Goal: Information Seeking & Learning: Learn about a topic

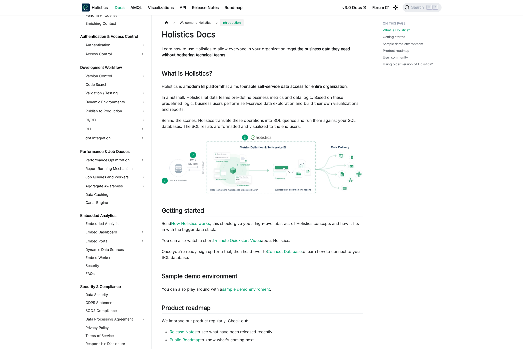
scroll to position [304, 0]
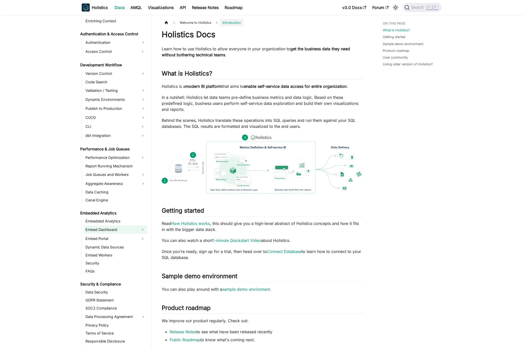
click at [104, 227] on link "Embed Dashboard" at bounding box center [111, 230] width 54 height 8
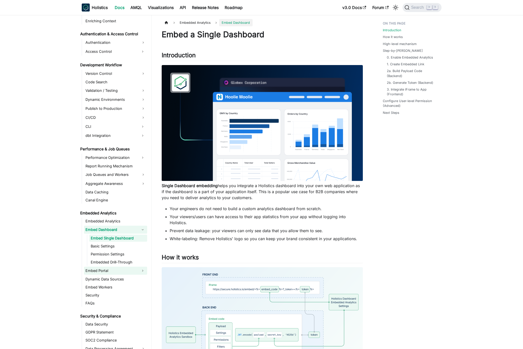
click at [121, 267] on link "Embed Portal" at bounding box center [111, 271] width 54 height 8
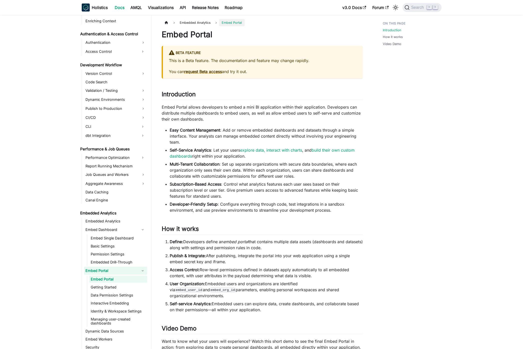
scroll to position [304, 0]
click at [232, 8] on link "Roadmap" at bounding box center [234, 8] width 24 height 8
click at [209, 6] on link "Release Notes" at bounding box center [205, 8] width 33 height 8
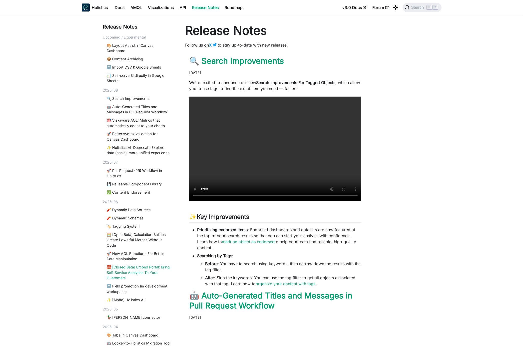
click at [138, 277] on link "🧱 [Closed Beta] Embed Portal: Bring Self-Service Analytics To Your Customers" at bounding box center [139, 272] width 65 height 16
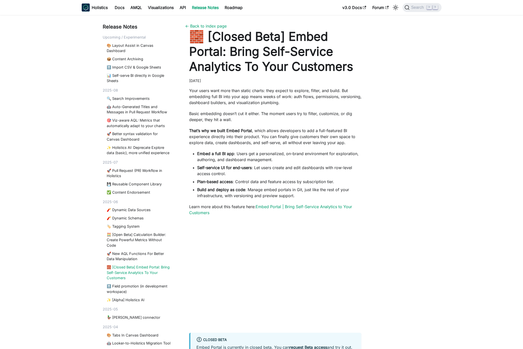
click at [389, 158] on div "Release Notes Upcoming / Experimental 🎨 Layout Assist in Canvas Dashboard 📦 Con…" at bounding box center [262, 206] width 330 height 367
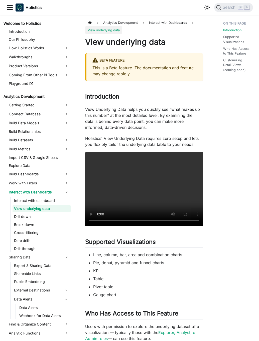
scroll to position [87, 0]
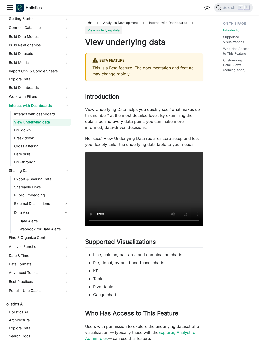
click at [230, 179] on div "Introduction Supported Visualizations Who Has Access to This Feature Customizin…" at bounding box center [236, 262] width 46 height 487
